Goal: Find specific page/section: Find specific page/section

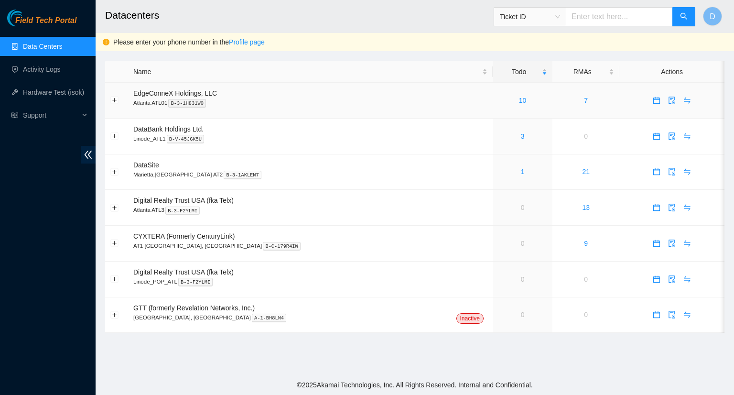
click at [493, 106] on td "10" at bounding box center [523, 101] width 60 height 36
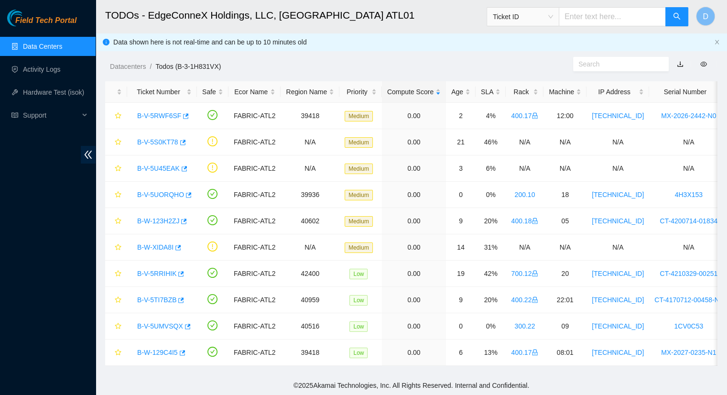
click at [46, 44] on link "Data Centers" at bounding box center [42, 47] width 39 height 8
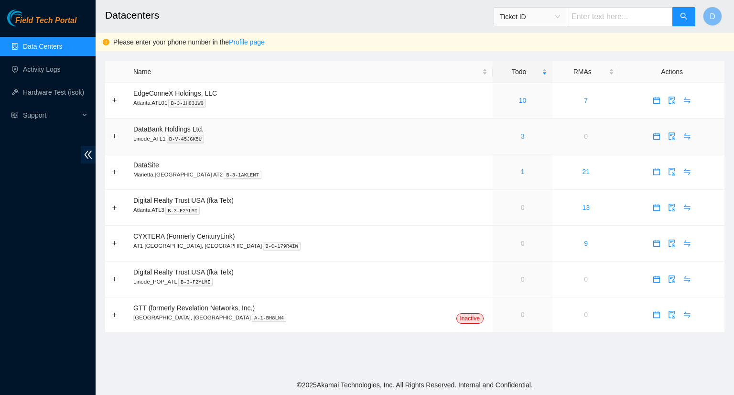
click at [521, 137] on link "3" at bounding box center [523, 136] width 4 height 8
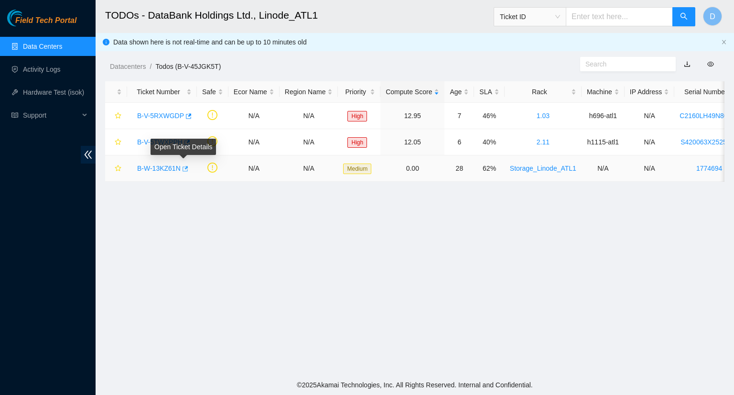
click at [183, 167] on icon "button" at bounding box center [186, 168] width 6 height 5
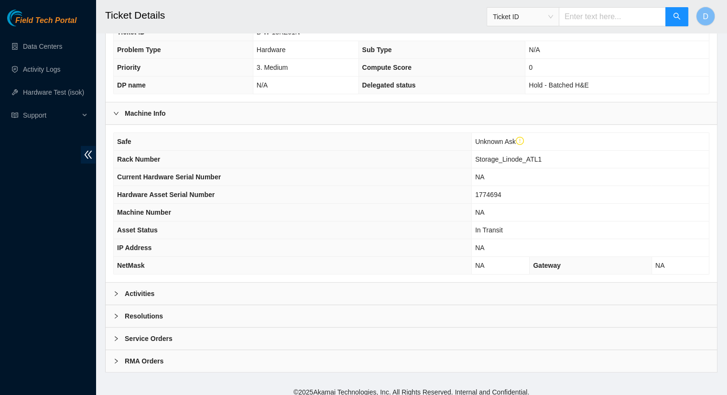
scroll to position [258, 0]
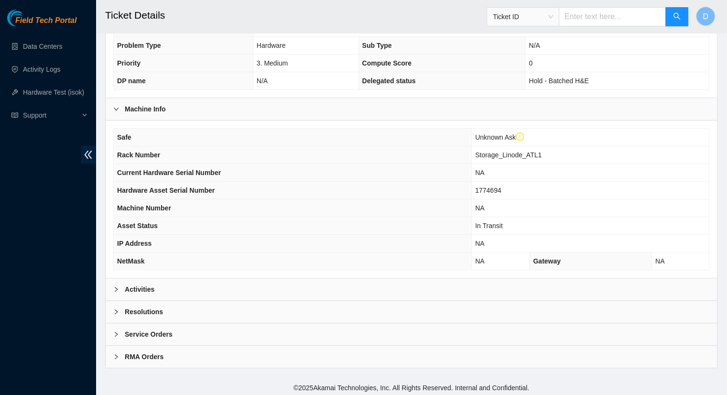
click at [143, 286] on b "Activities" at bounding box center [140, 289] width 30 height 11
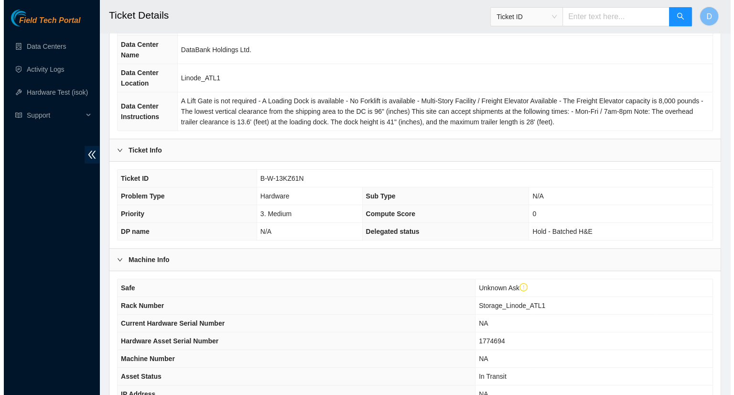
scroll to position [0, 0]
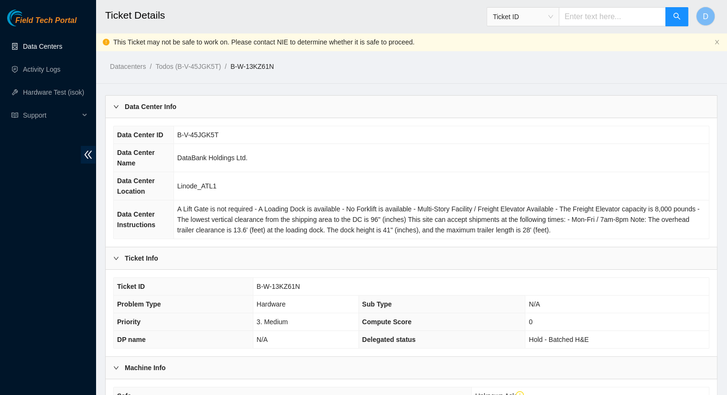
click at [27, 50] on link "Data Centers" at bounding box center [42, 47] width 39 height 8
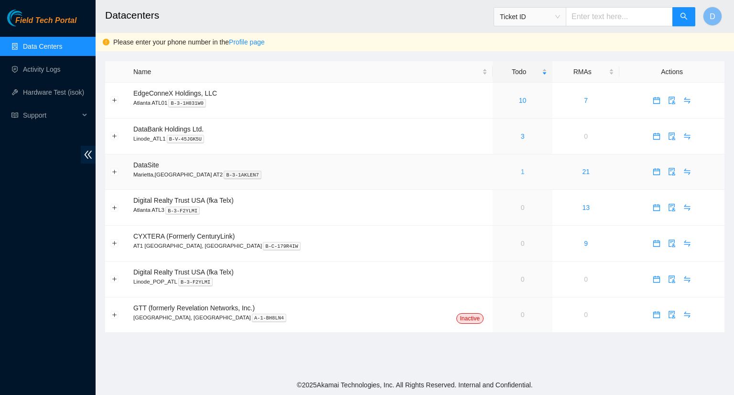
click at [521, 174] on link "1" at bounding box center [523, 172] width 4 height 8
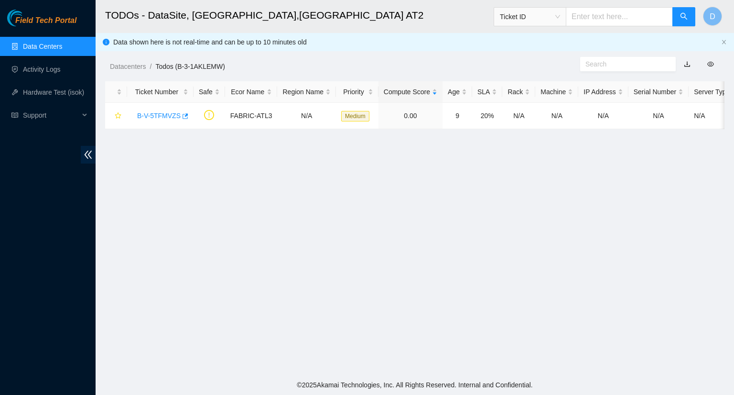
click at [41, 43] on link "Data Centers" at bounding box center [42, 47] width 39 height 8
